Goal: Obtain resource: Obtain resource

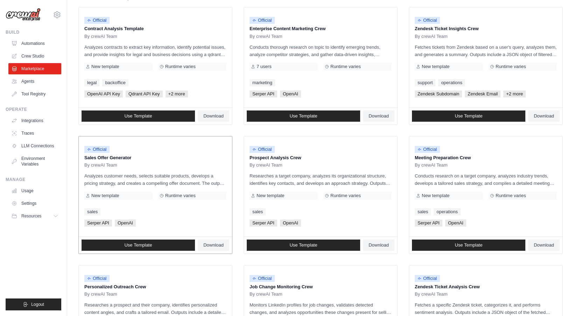
scroll to position [70, 0]
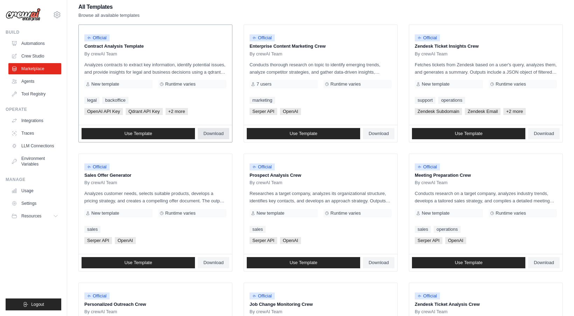
click at [218, 136] on span "Download" at bounding box center [214, 134] width 20 height 6
click at [284, 147] on ul "Official Contract Analysis Template By crewAI Team Analyzes contracts to extrac…" at bounding box center [320, 277] width 485 height 504
click at [166, 134] on link "Use Template" at bounding box center [138, 133] width 113 height 11
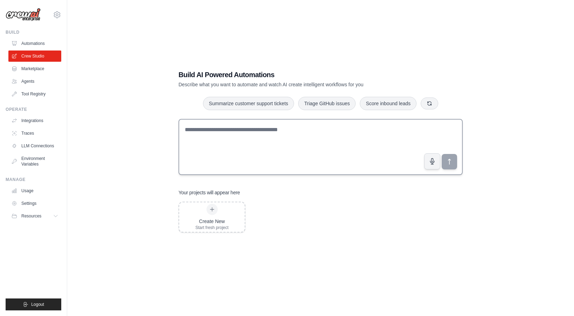
scroll to position [14, 0]
click at [38, 70] on link "Marketplace" at bounding box center [35, 68] width 53 height 11
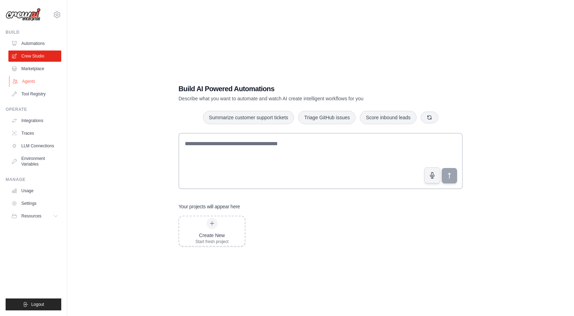
click at [26, 84] on link "Agents" at bounding box center [35, 81] width 53 height 11
click at [27, 71] on link "Marketplace" at bounding box center [35, 68] width 53 height 11
